Goal: Transaction & Acquisition: Book appointment/travel/reservation

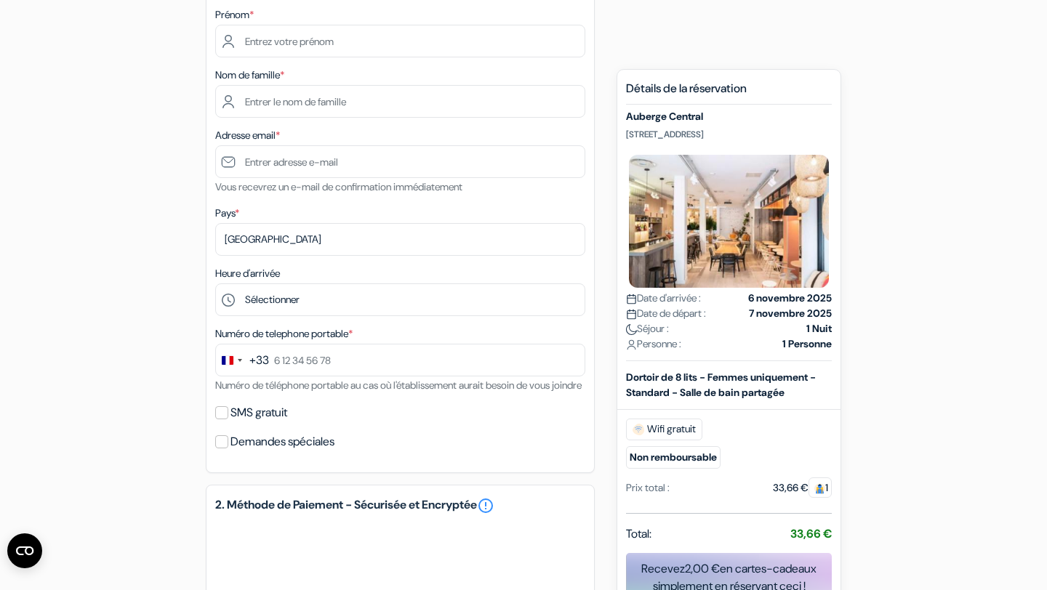
scroll to position [240, 0]
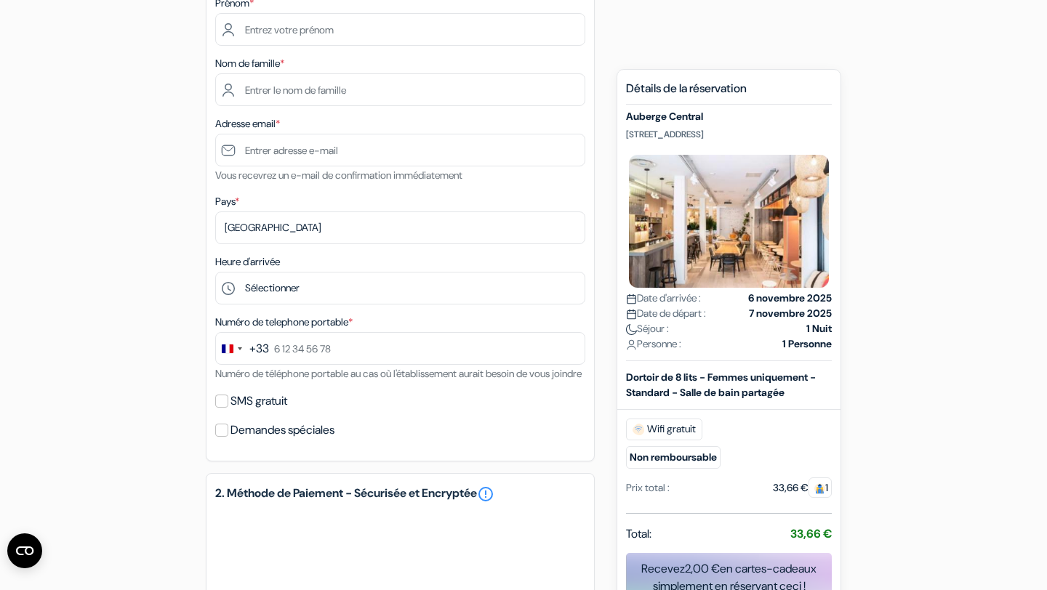
click at [443, 310] on div "1. Vos détails error_outline Prénom * Nom de famille * Adresse email * Vous rec…" at bounding box center [400, 210] width 389 height 503
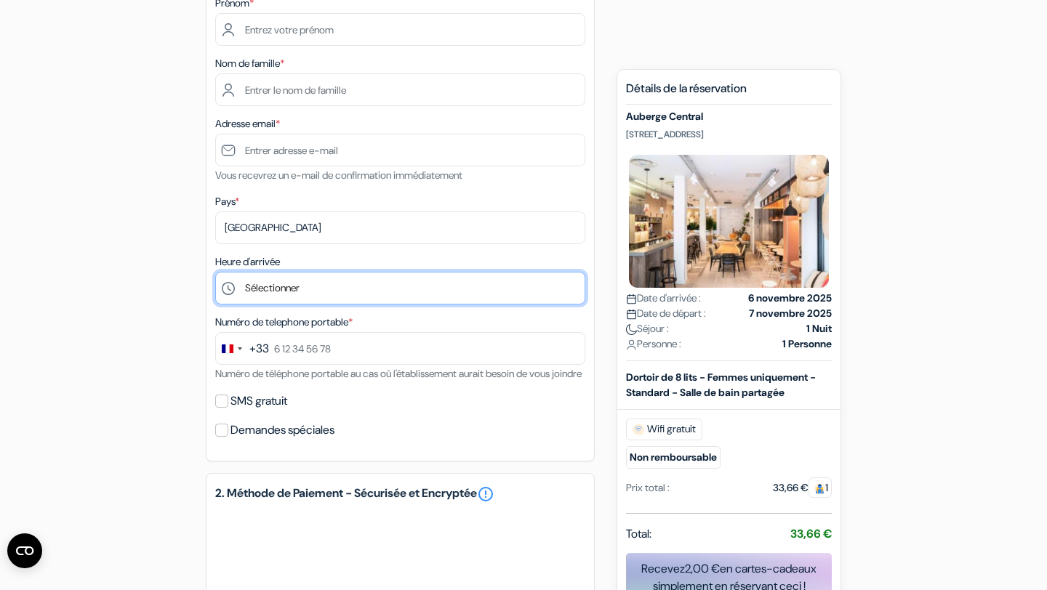
click at [440, 291] on select "Sélectionner 1:00 2:00 3:00 4:00 5:00 6:00 7:00 8:00 9:00 10:00 11:00 12:00 13:…" at bounding box center [400, 288] width 370 height 33
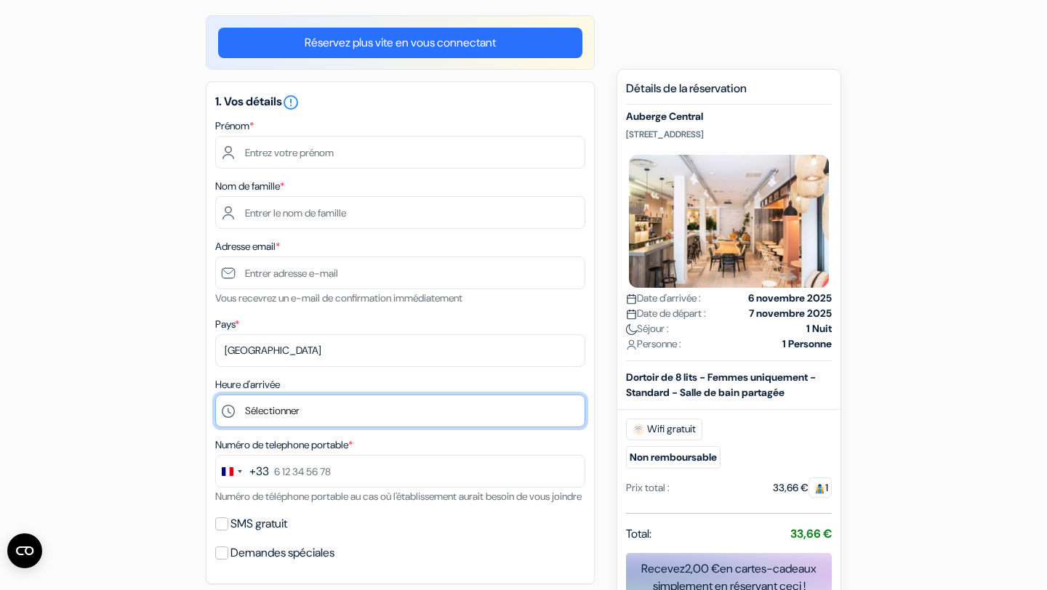
scroll to position [3, 0]
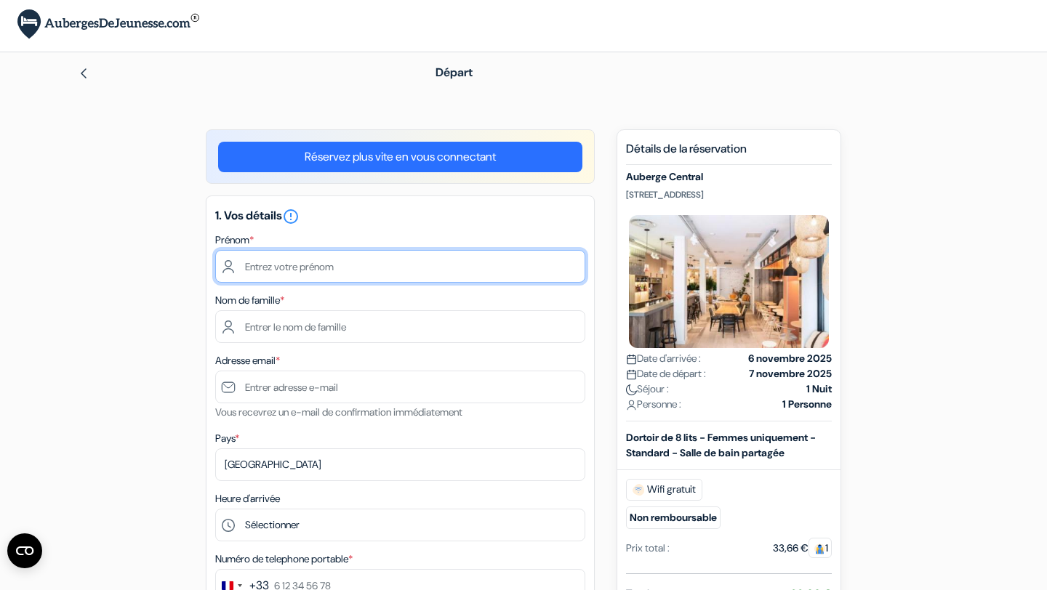
click at [334, 253] on input "text" at bounding box center [400, 266] width 370 height 33
type input "A"
type input "[PERSON_NAME]"
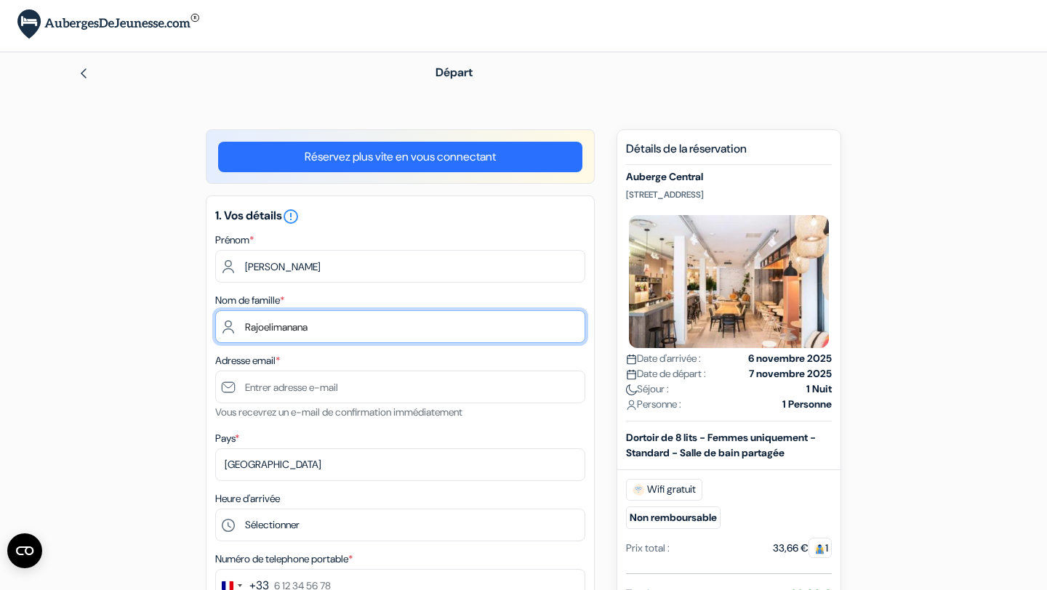
type input "Rajoelimanana"
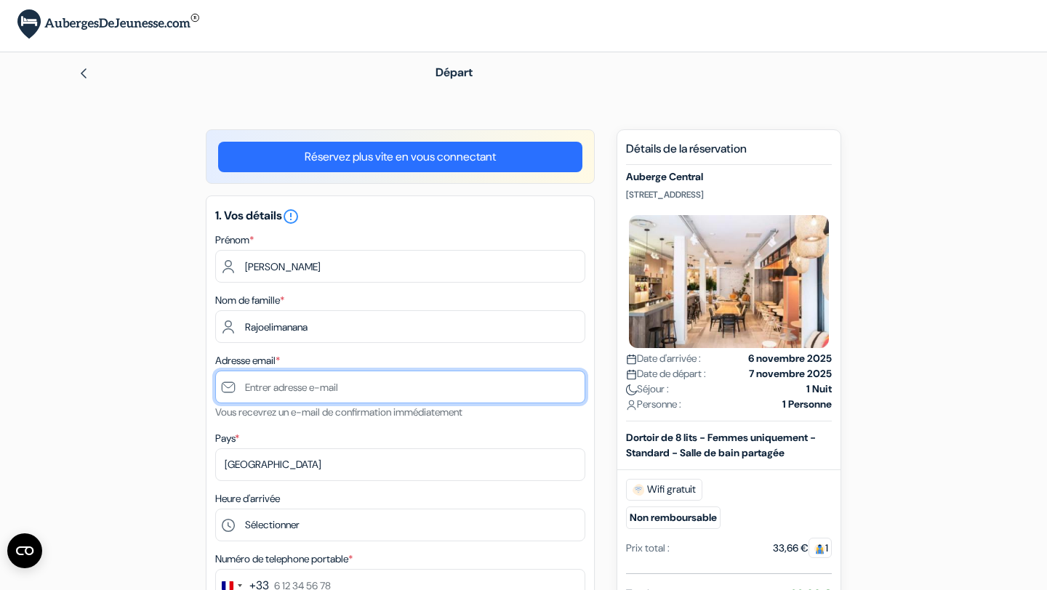
click at [358, 400] on input "text" at bounding box center [400, 387] width 370 height 33
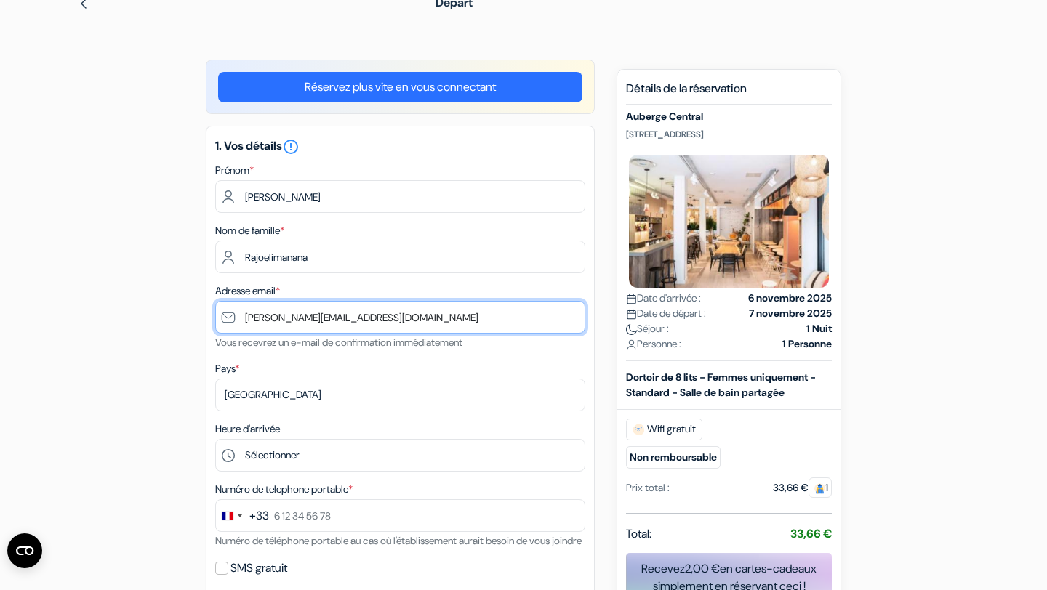
scroll to position [109, 0]
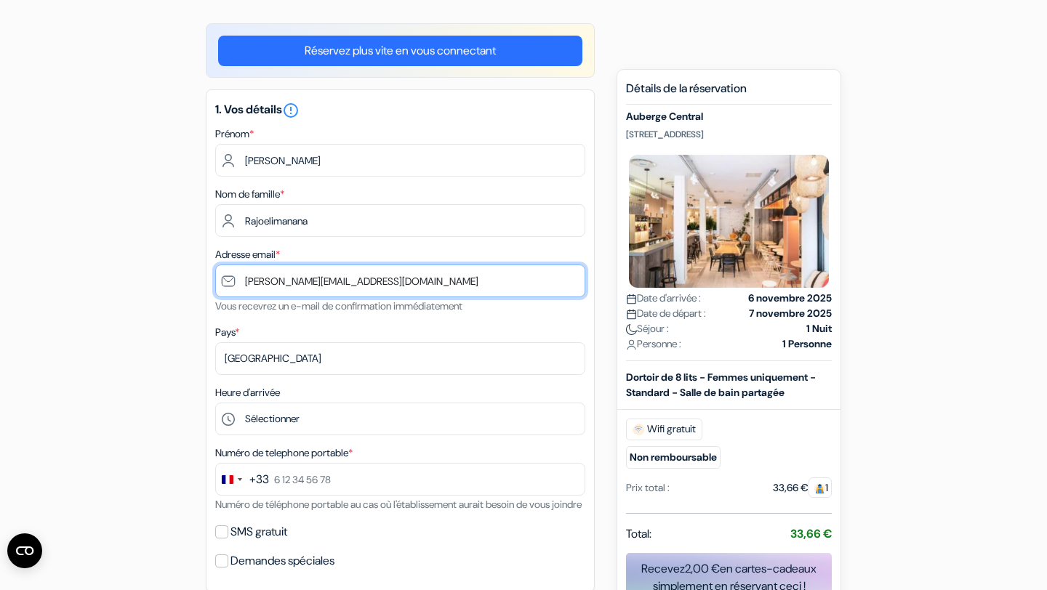
type input "[PERSON_NAME][EMAIL_ADDRESS][DOMAIN_NAME]"
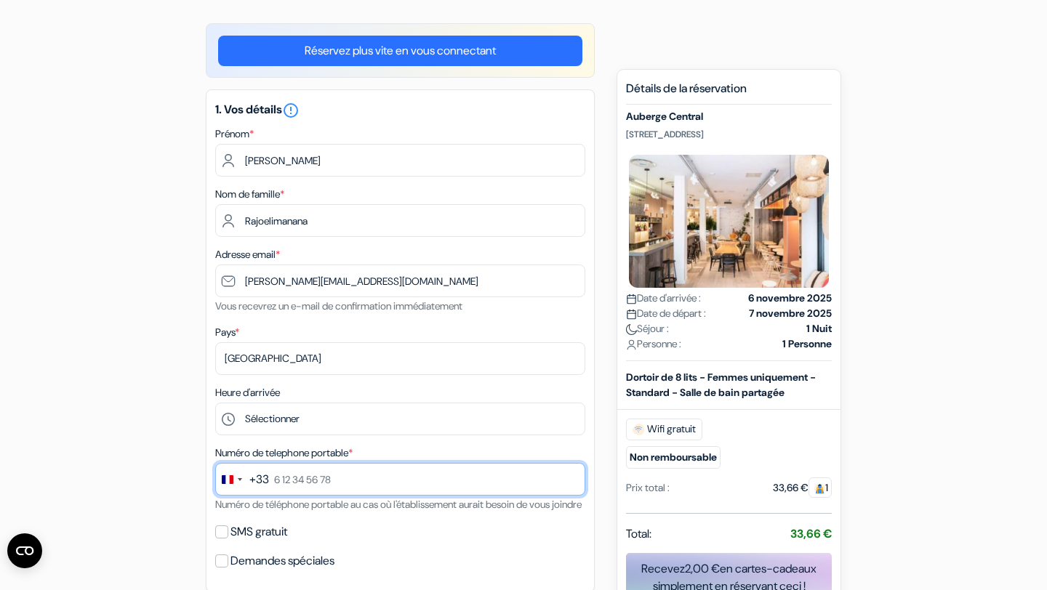
click at [312, 480] on input "text" at bounding box center [400, 479] width 370 height 33
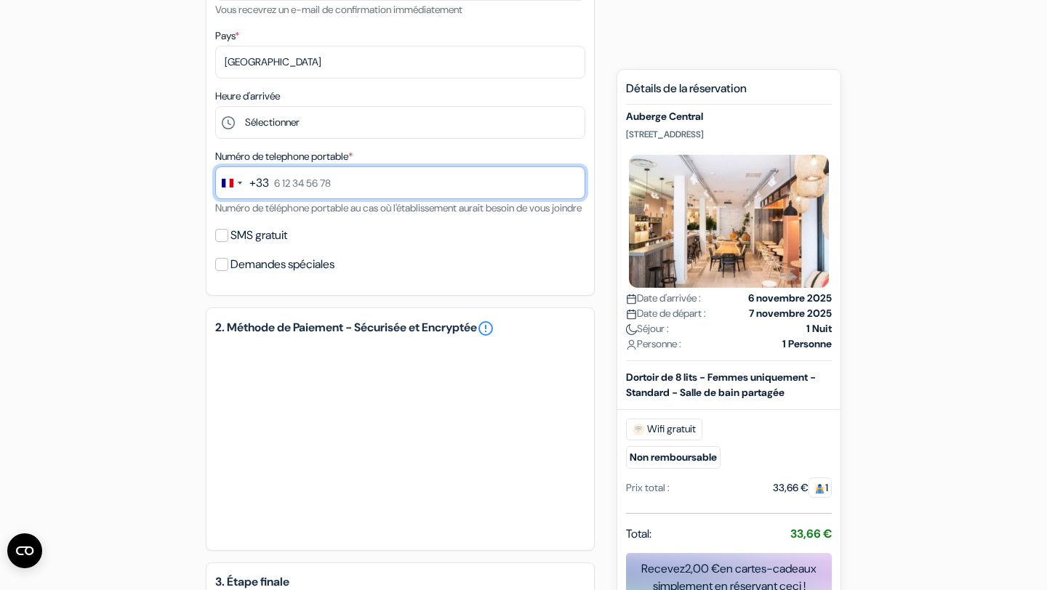
scroll to position [404, 0]
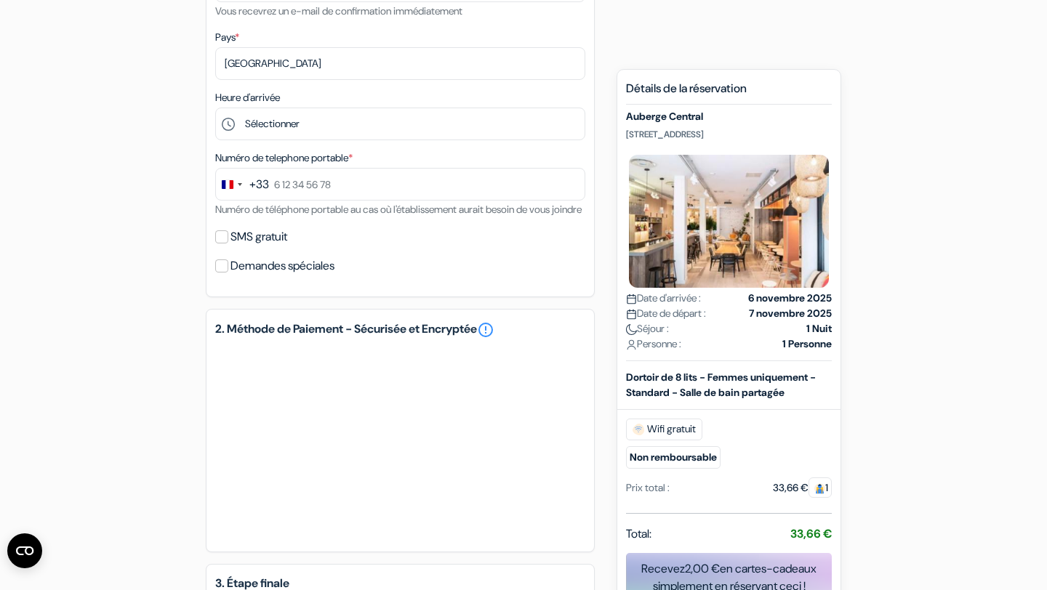
click at [92, 327] on div "add_box [GEOGRAPHIC_DATA] [STREET_ADDRESS] [GEOGRAPHIC_DATA]" at bounding box center [523, 259] width 959 height 1062
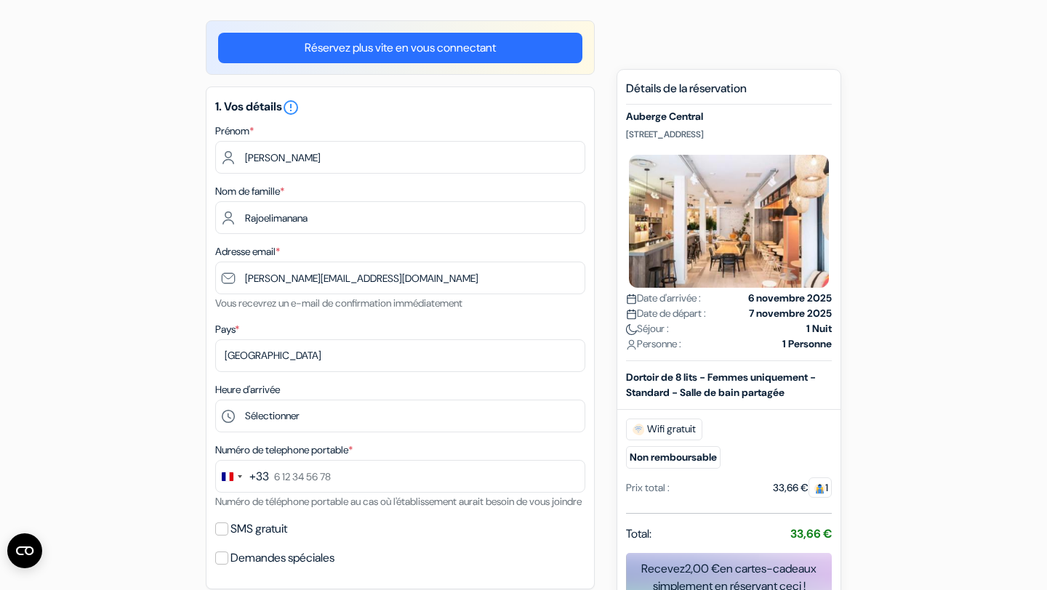
scroll to position [0, 0]
